Goal: Task Accomplishment & Management: Use online tool/utility

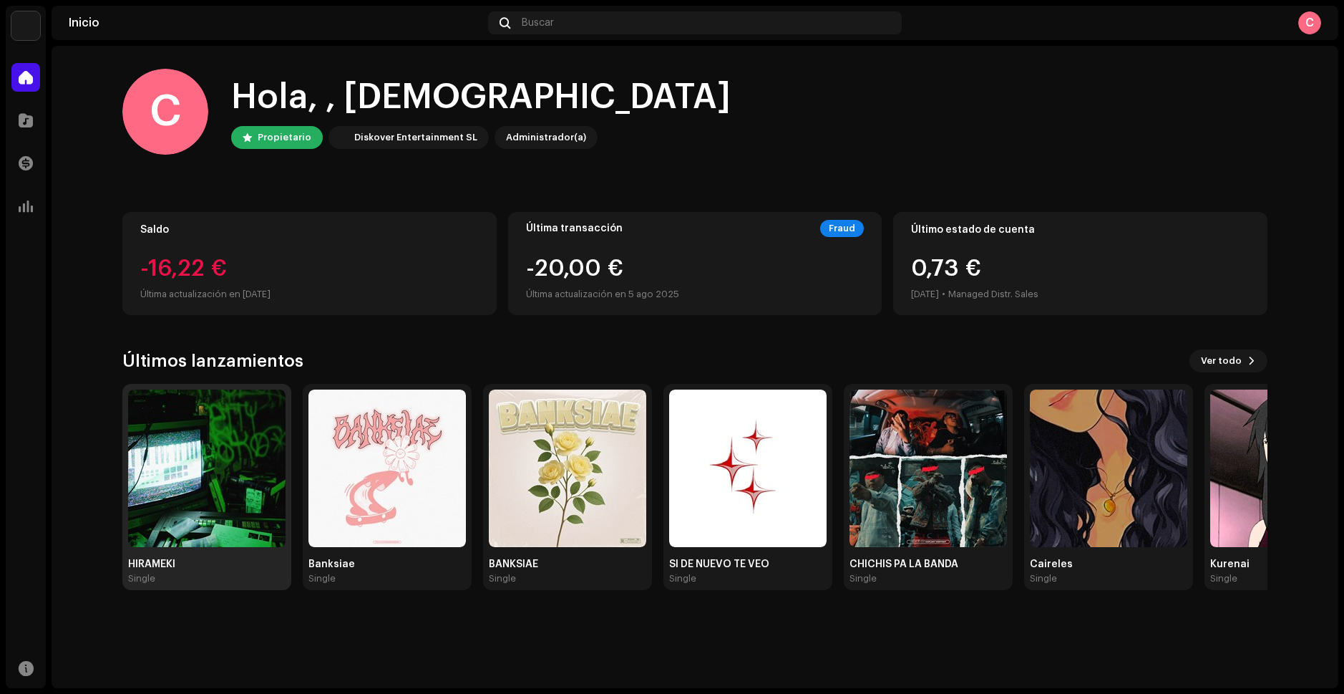
click at [239, 462] on img at bounding box center [206, 467] width 157 height 157
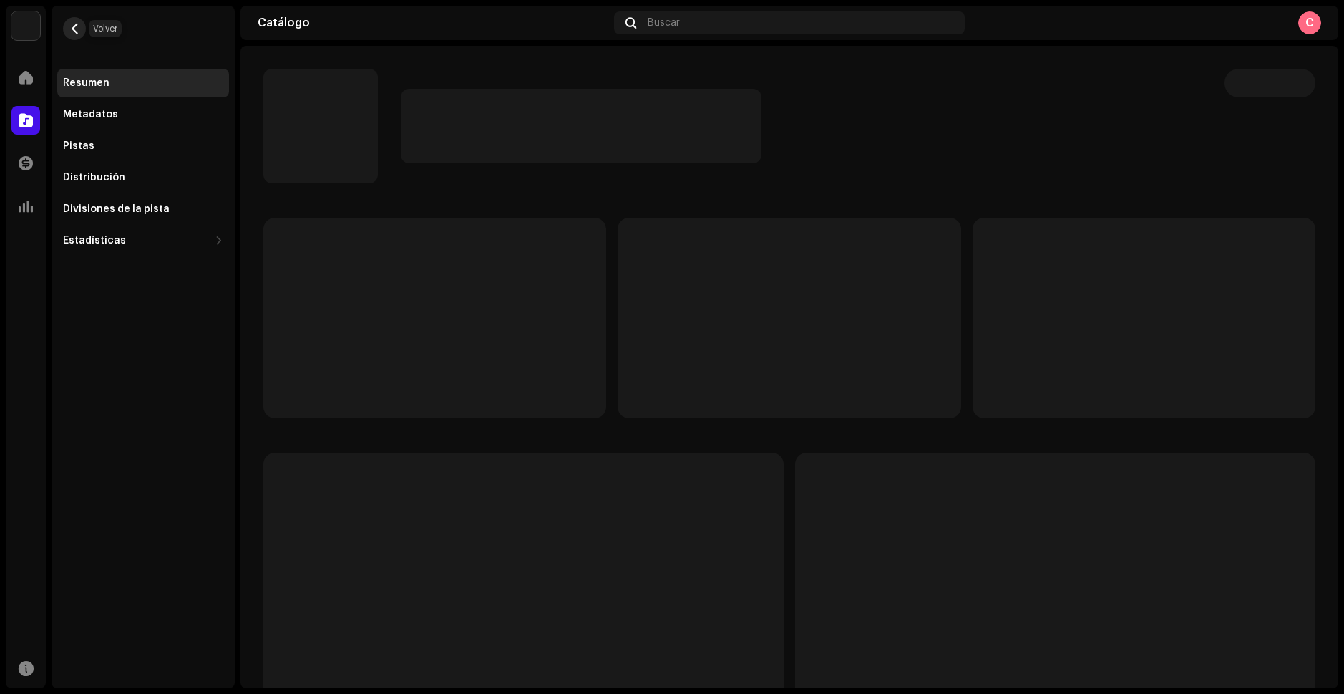
click at [79, 26] on span "button" at bounding box center [74, 28] width 11 height 11
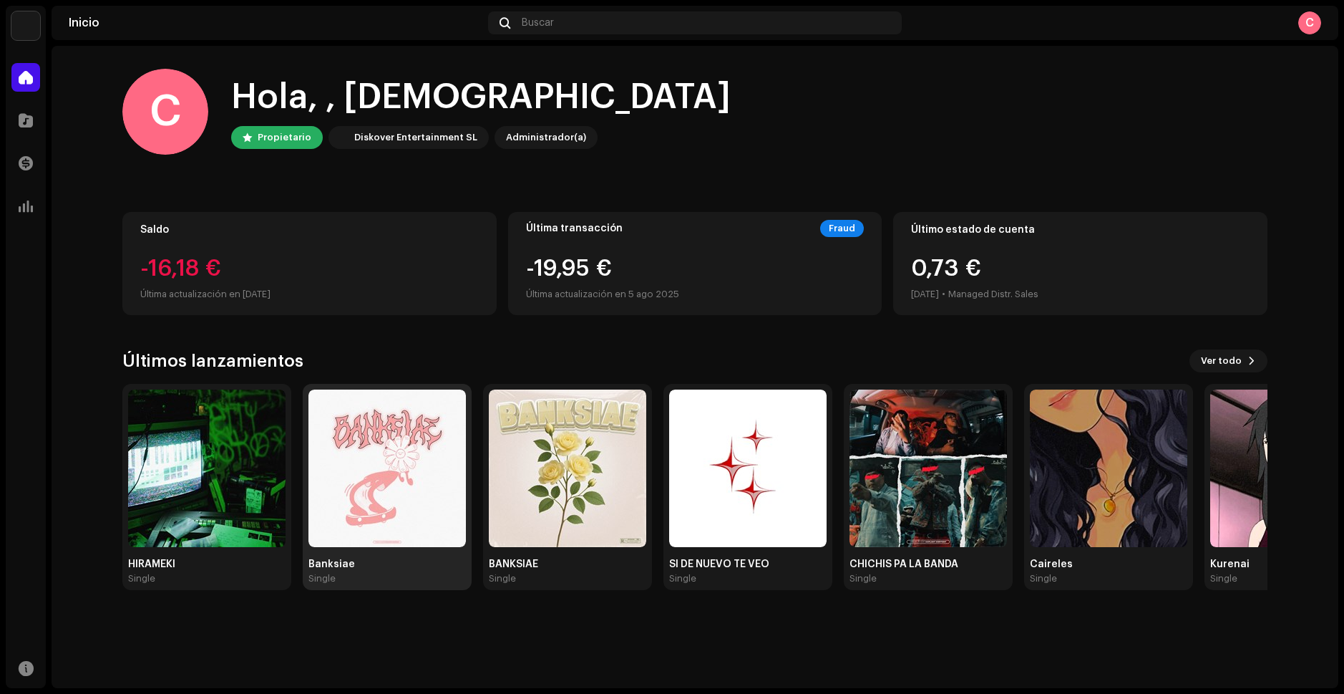
click at [404, 457] on img at bounding box center [386, 467] width 157 height 157
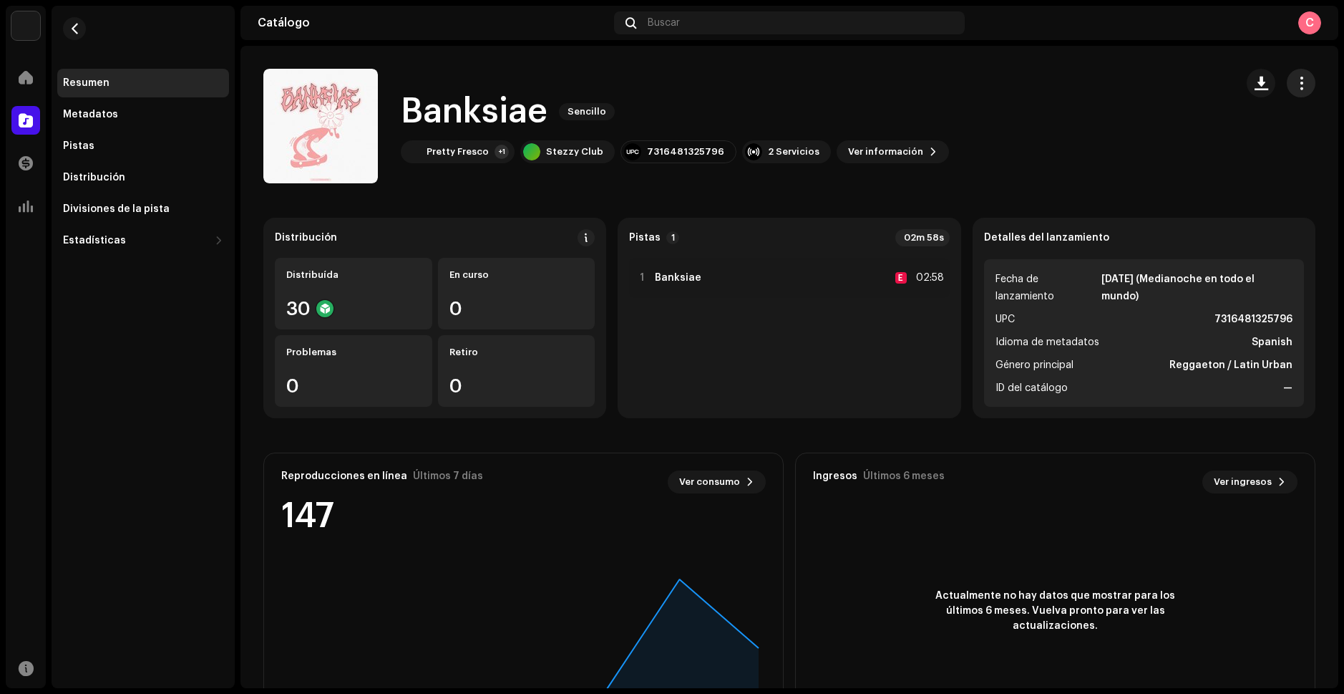
click at [1296, 75] on button "button" at bounding box center [1301, 83] width 29 height 29
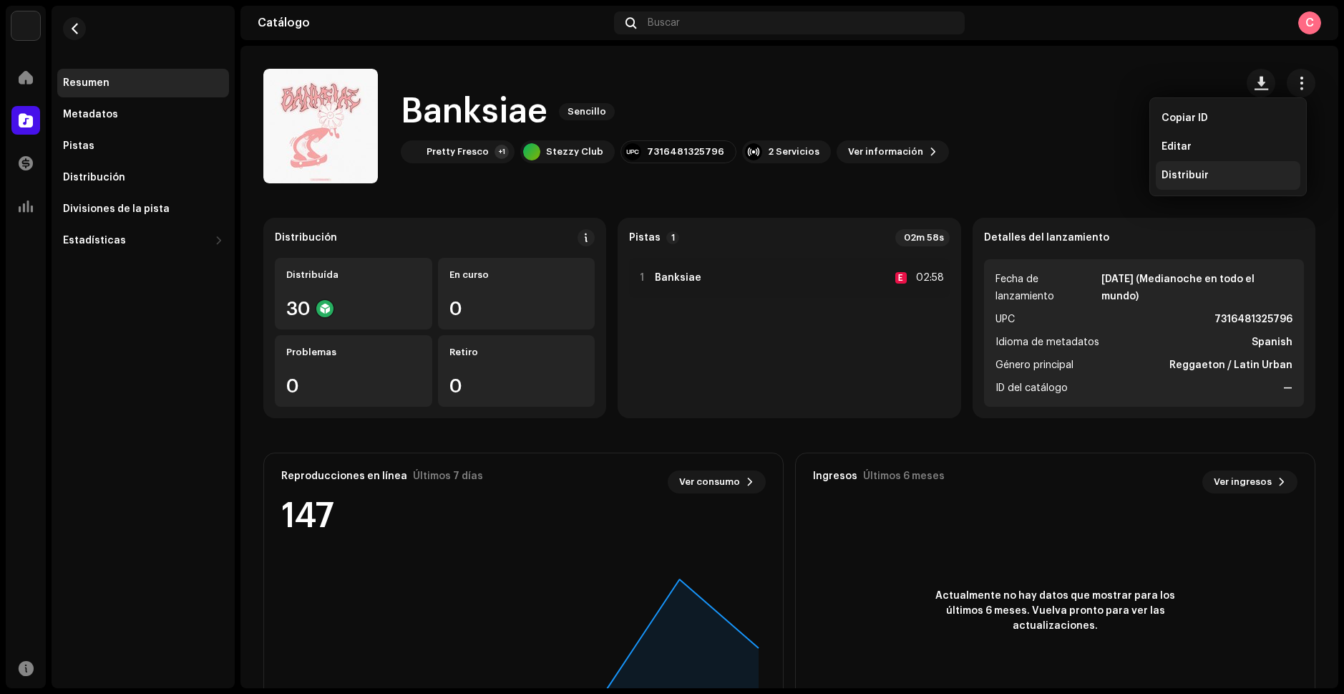
click at [1187, 179] on span "Distribuir" at bounding box center [1185, 175] width 47 height 11
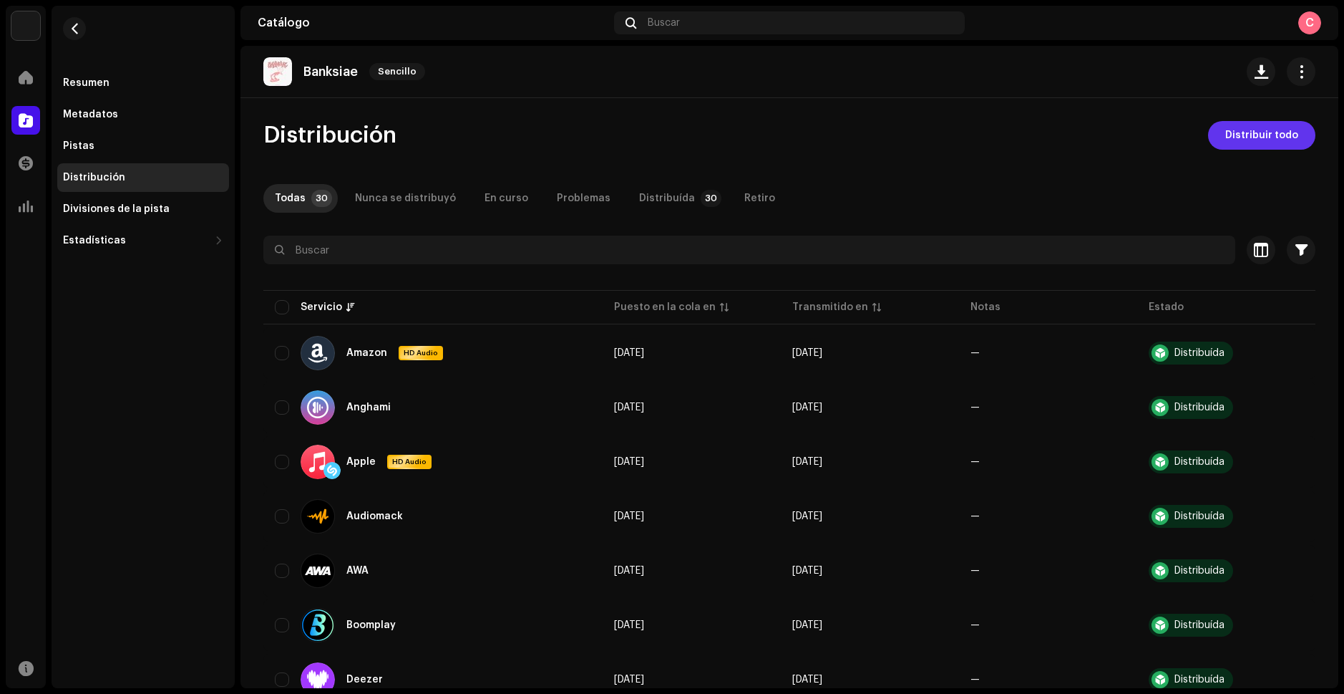
click at [1242, 137] on span "Distribuir todo" at bounding box center [1261, 135] width 73 height 29
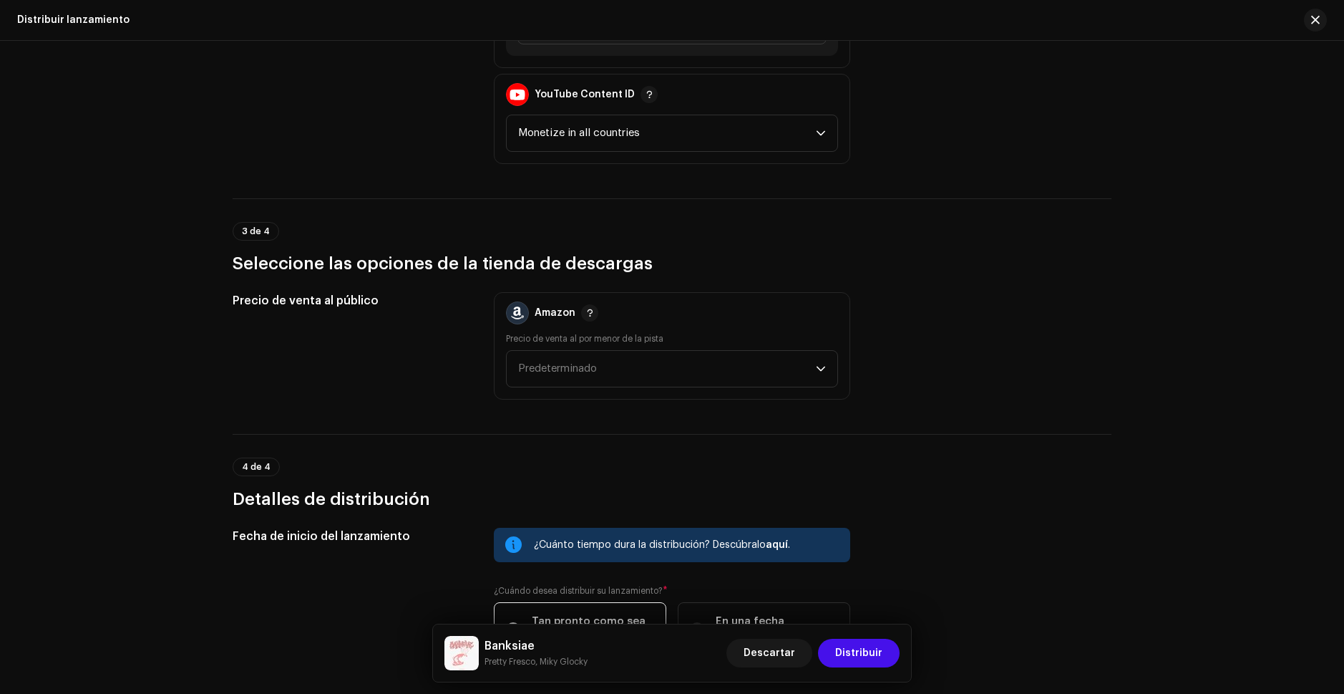
scroll to position [1933, 0]
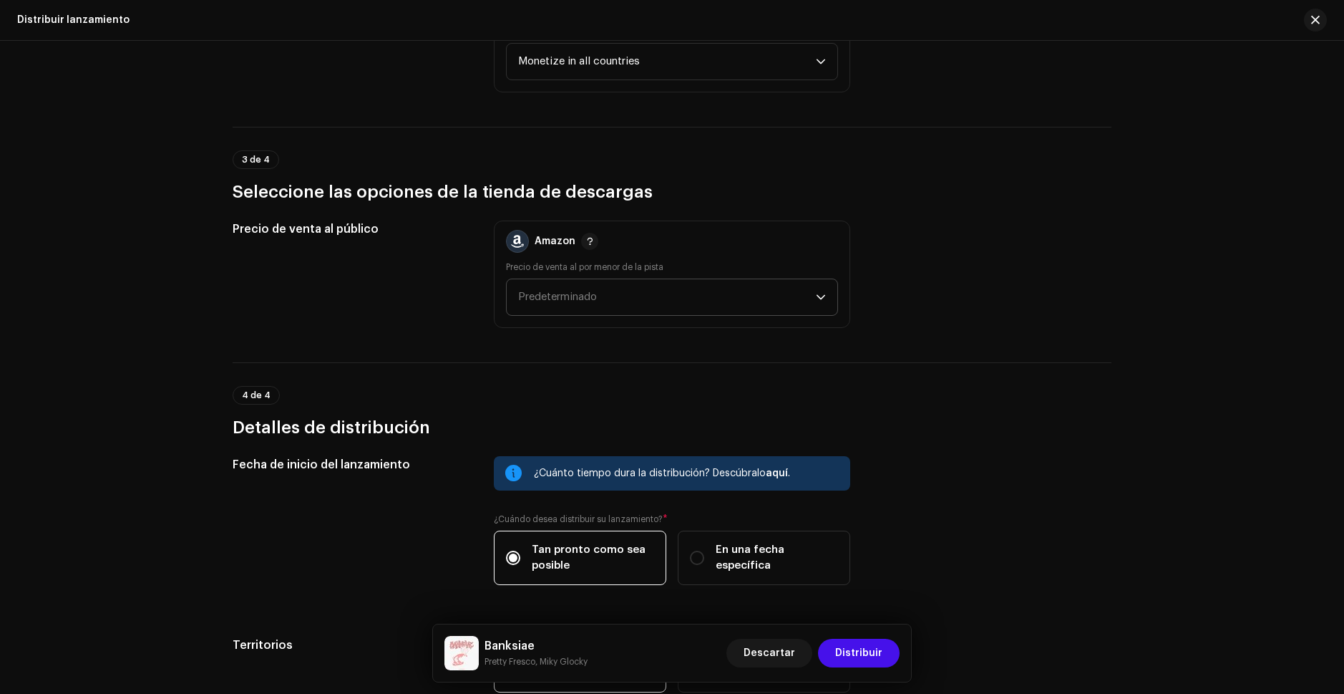
click at [734, 287] on span "Predeterminado" at bounding box center [667, 297] width 298 height 36
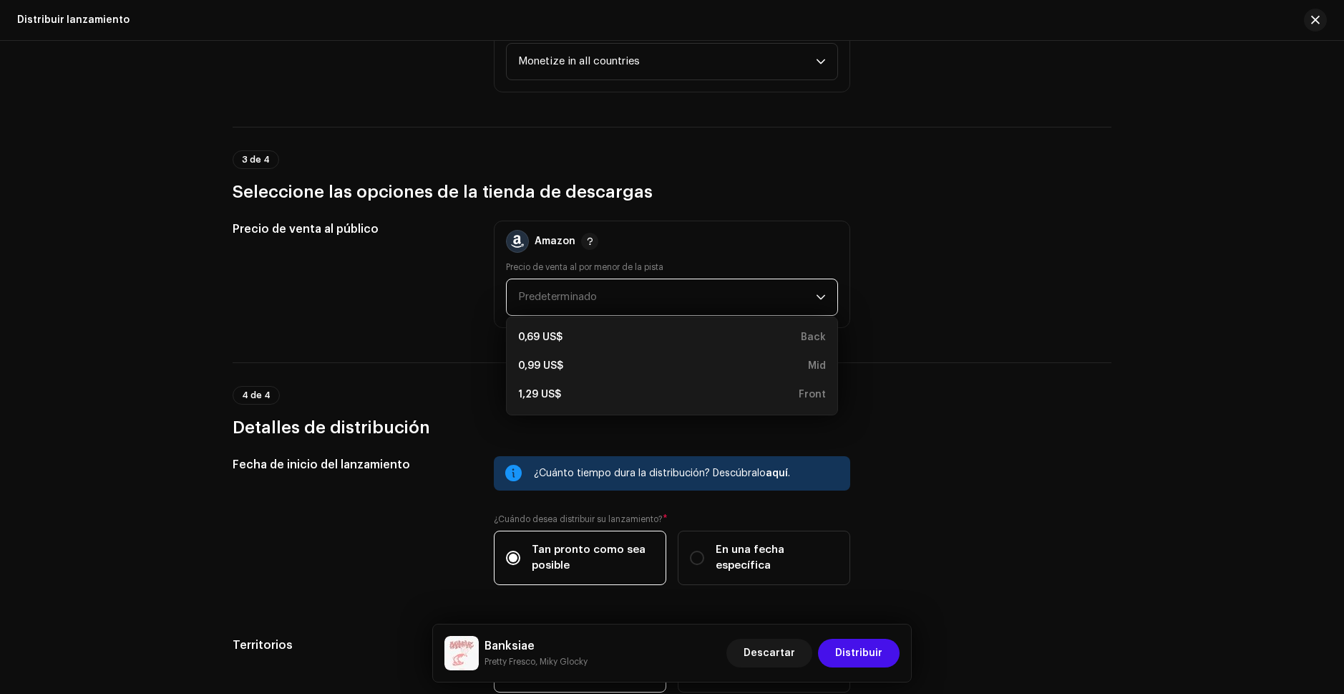
click at [734, 287] on span "Predeterminado" at bounding box center [667, 297] width 298 height 36
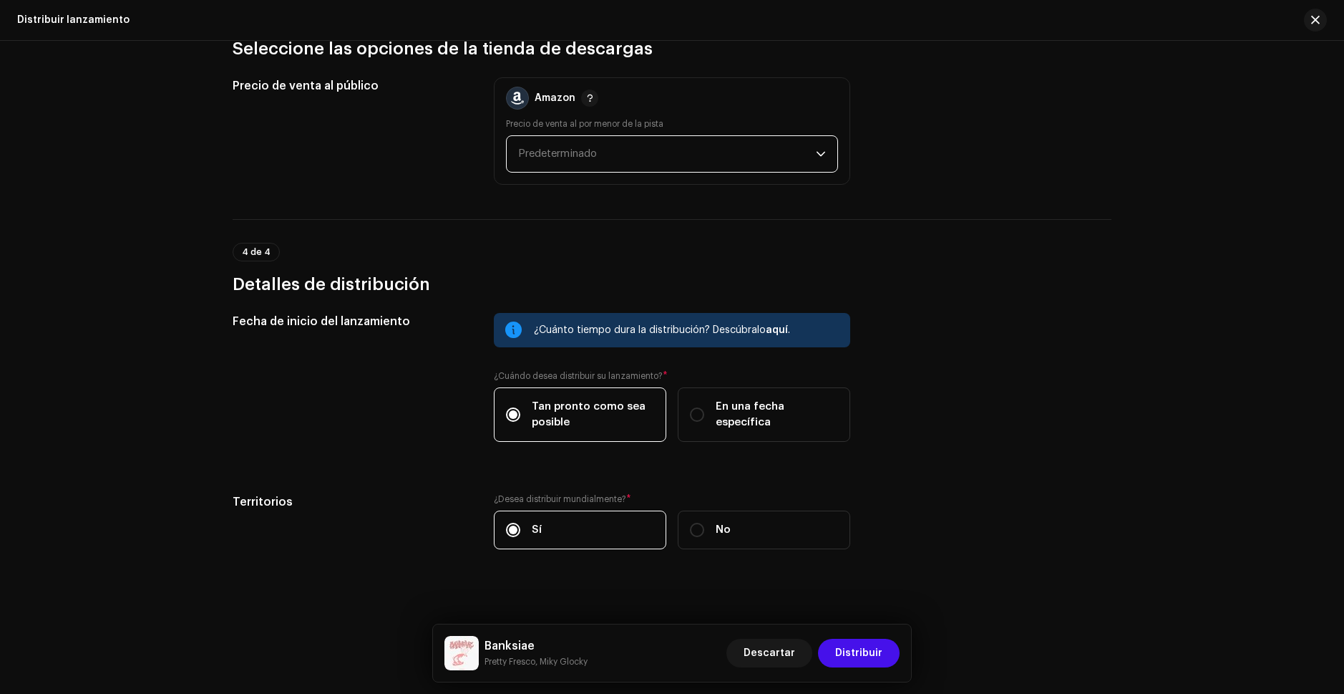
scroll to position [2086, 0]
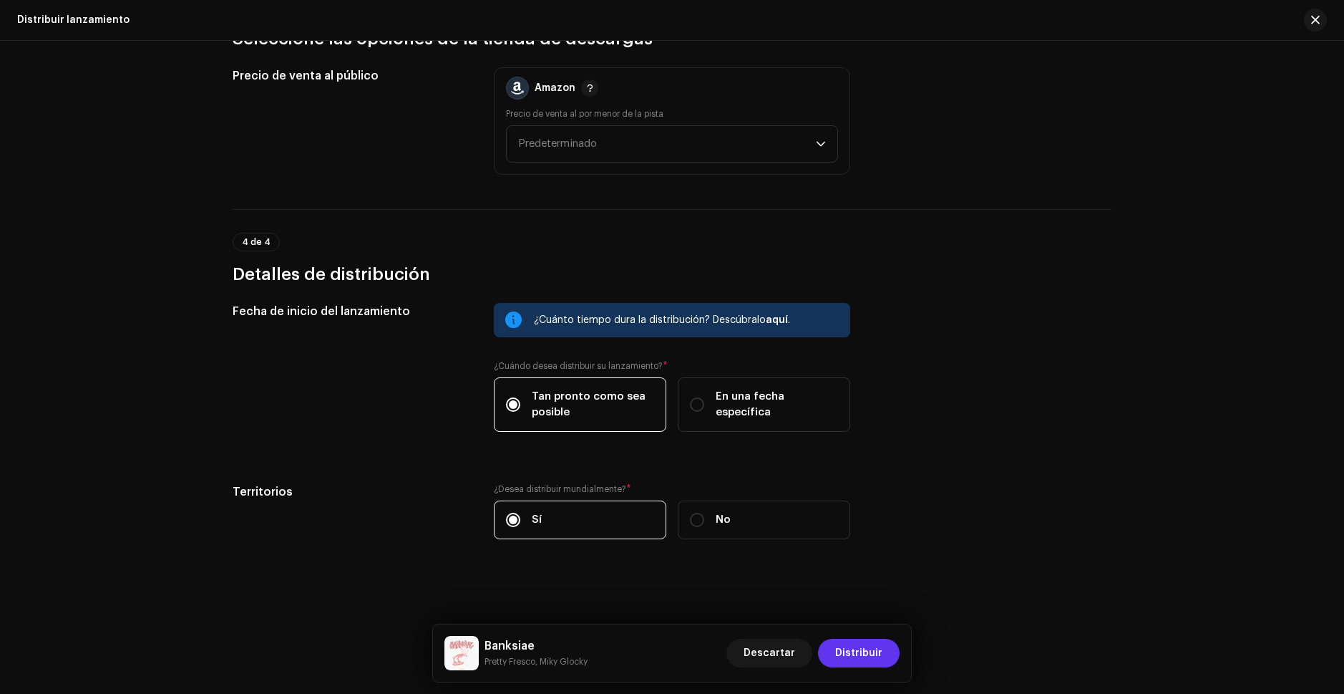
click at [870, 657] on span "Distribuir" at bounding box center [858, 652] width 47 height 29
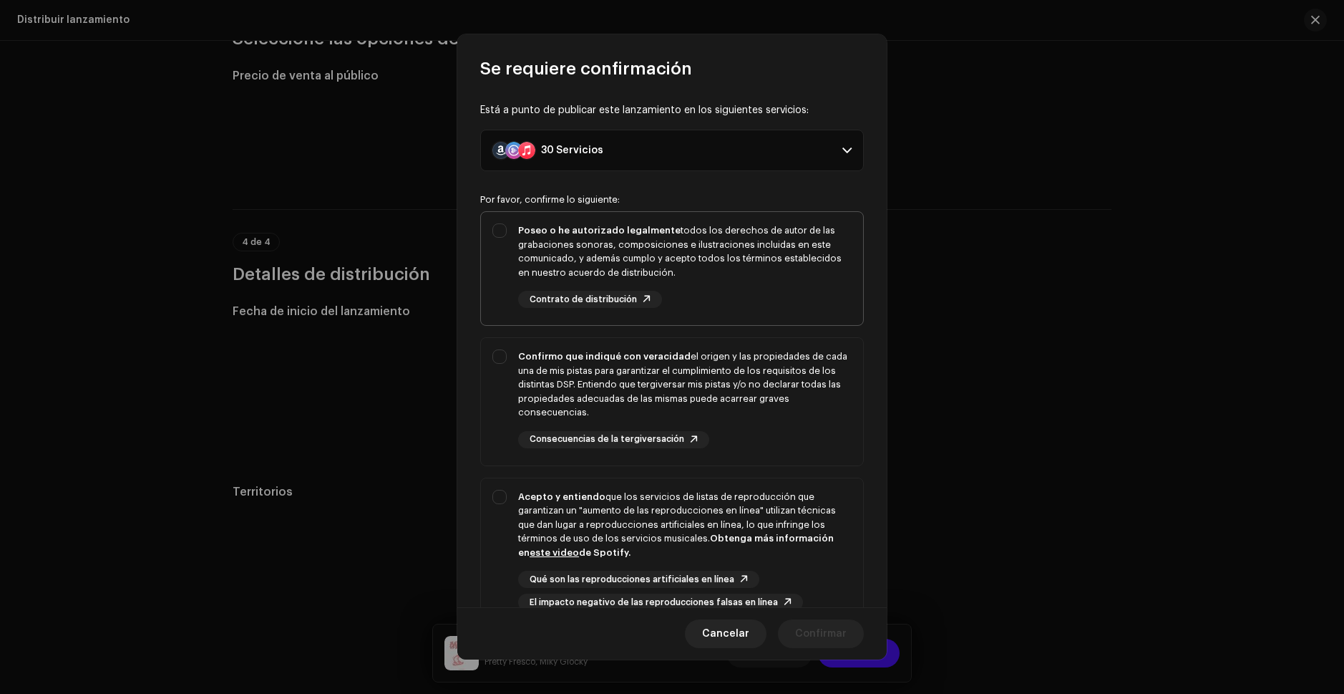
click at [490, 232] on div "Poseo o he autorizado legalmente todos los derechos de autor de las grabaciones…" at bounding box center [672, 265] width 382 height 107
checkbox input "true"
drag, startPoint x: 500, startPoint y: 351, endPoint x: 511, endPoint y: 410, distance: 60.4
click at [501, 356] on div "Confirmo que indiqué con veracidad el origen y las propiedades de cada una de m…" at bounding box center [672, 399] width 382 height 122
checkbox input "true"
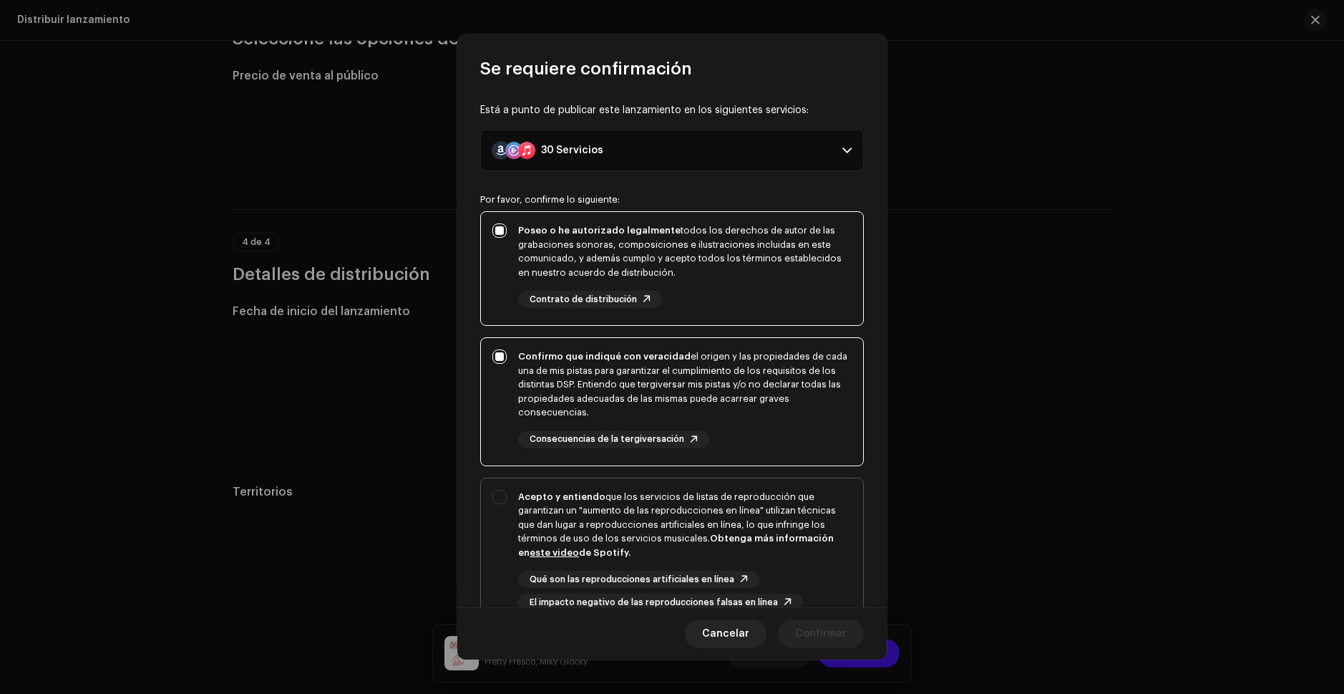
click at [496, 502] on div "Acepto y entiendo que los servicios de listas de reproducción que garantizan un…" at bounding box center [672, 550] width 382 height 145
checkbox input "true"
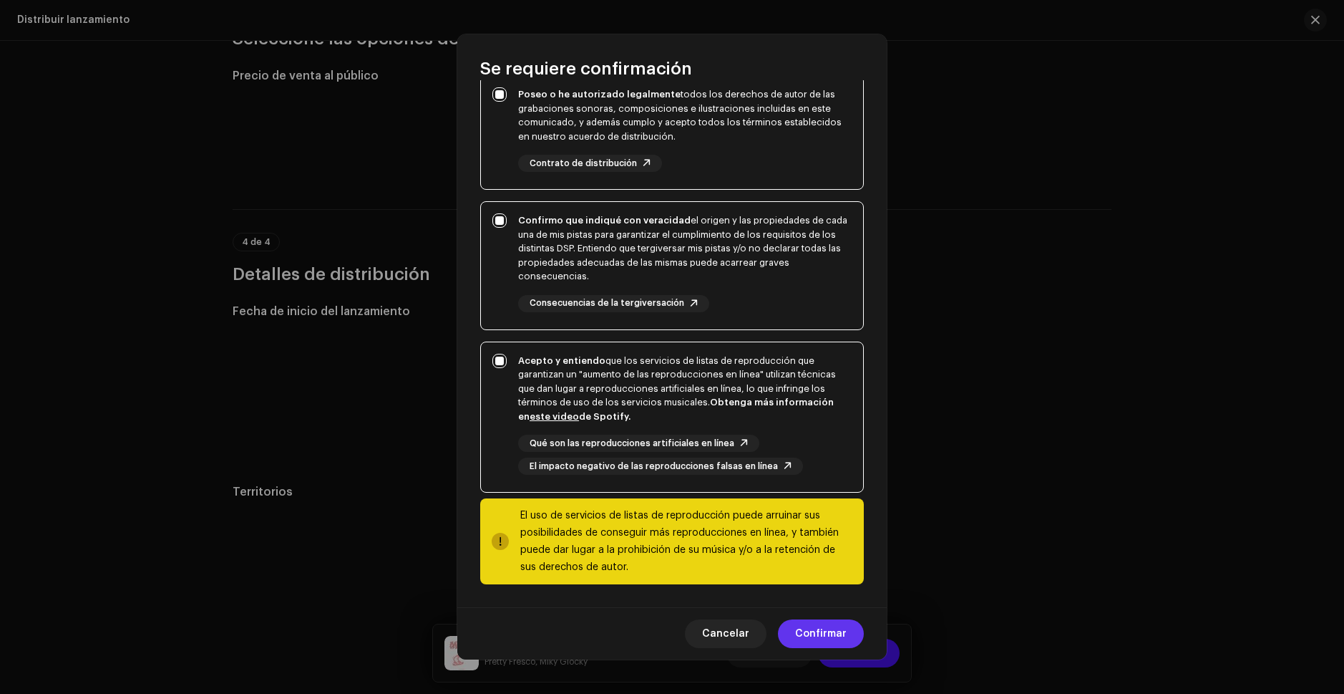
click at [815, 637] on span "Confirmar" at bounding box center [821, 633] width 52 height 29
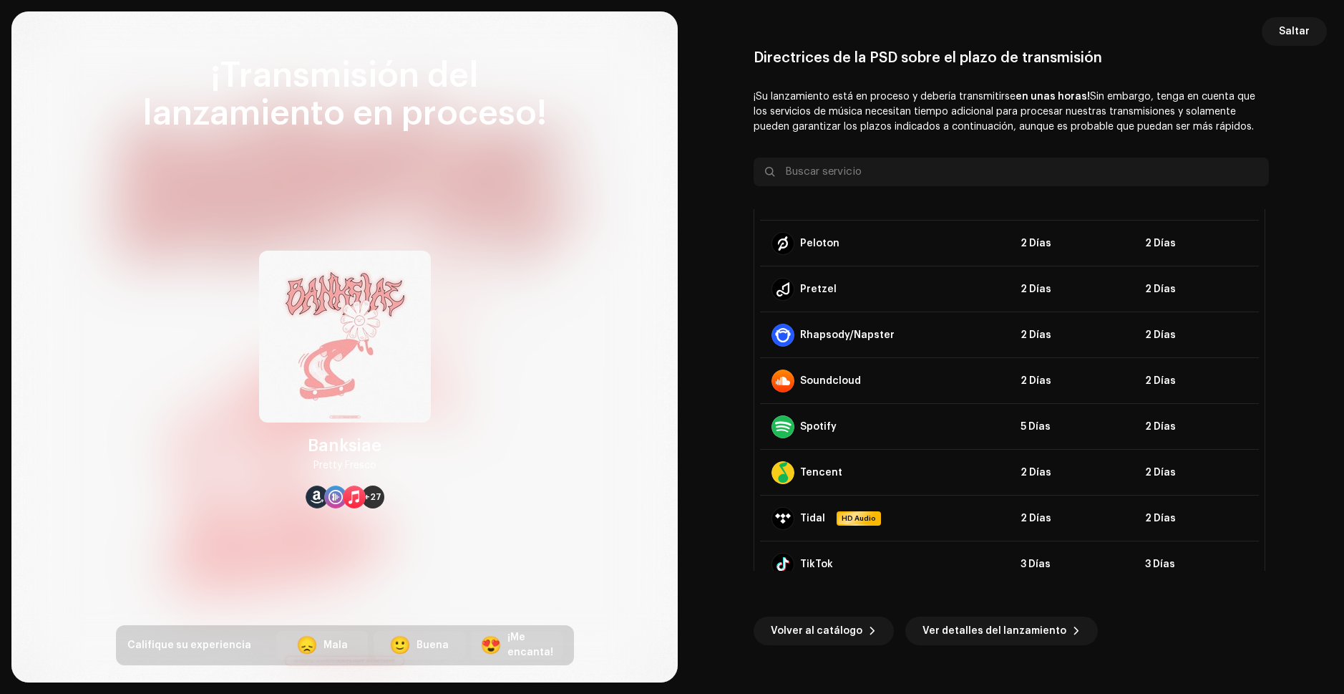
scroll to position [1065, 0]
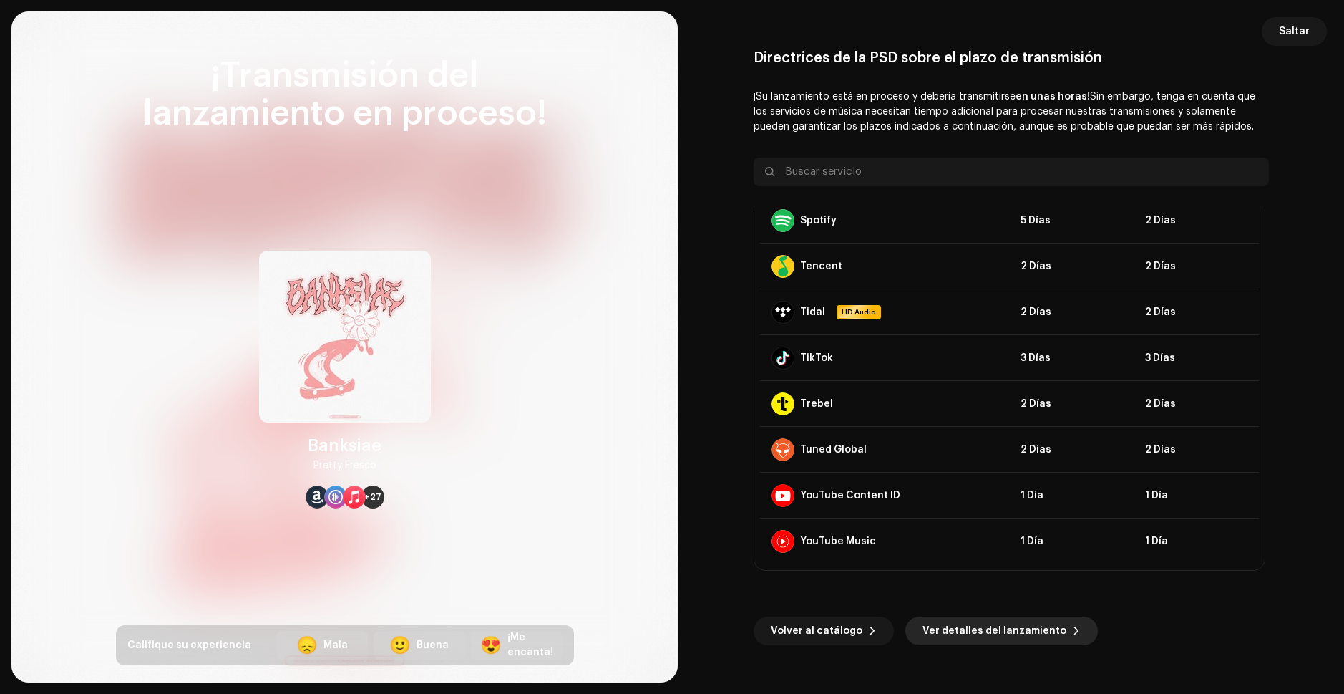
click at [963, 631] on span "Ver detalles del lanzamiento" at bounding box center [995, 630] width 144 height 29
